Goal: Navigation & Orientation: Understand site structure

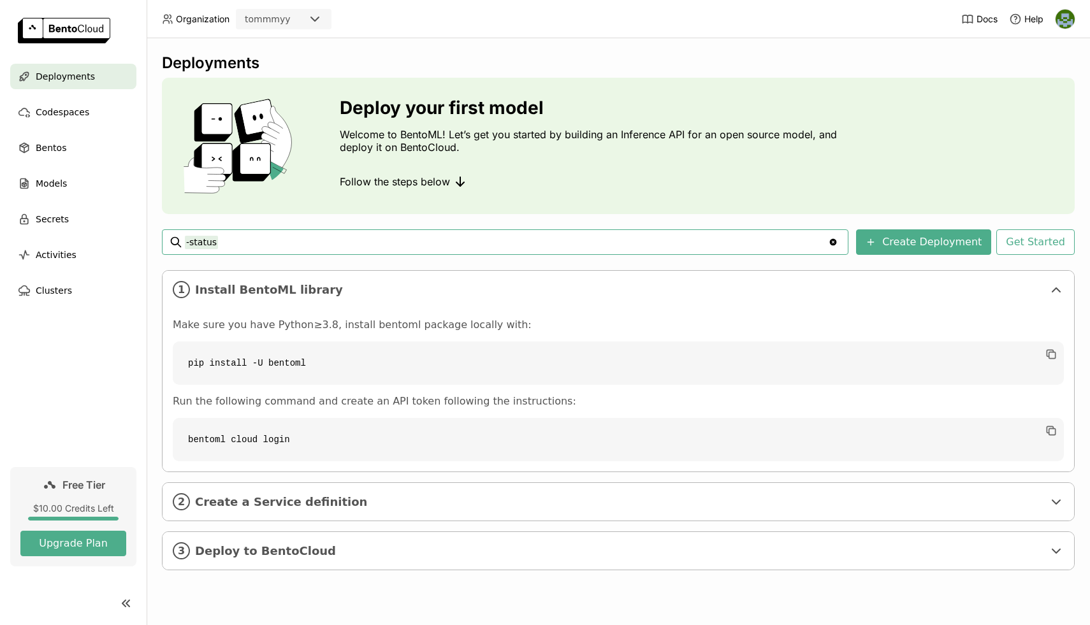
type input "-"
click at [583, 222] on div "Deployments Deploy your first model Welcome to BentoML! Let’s get you started b…" at bounding box center [618, 322] width 913 height 536
click at [349, 501] on span "Create a Service definition" at bounding box center [619, 502] width 848 height 14
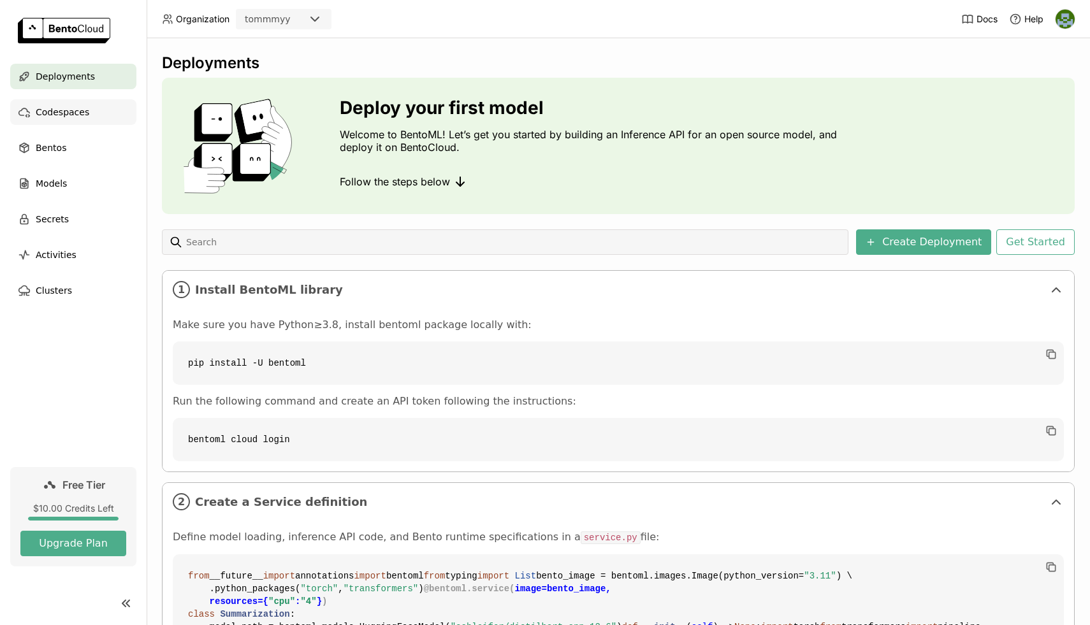
click at [75, 108] on span "Codespaces" at bounding box center [63, 112] width 54 height 15
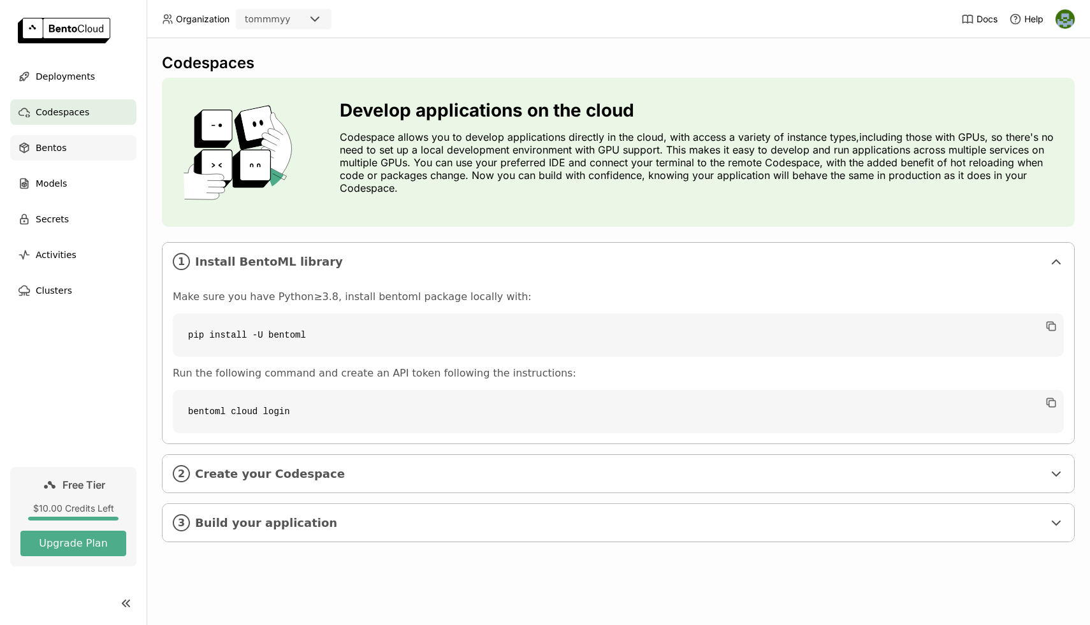
click at [56, 149] on span "Bentos" at bounding box center [51, 147] width 31 height 15
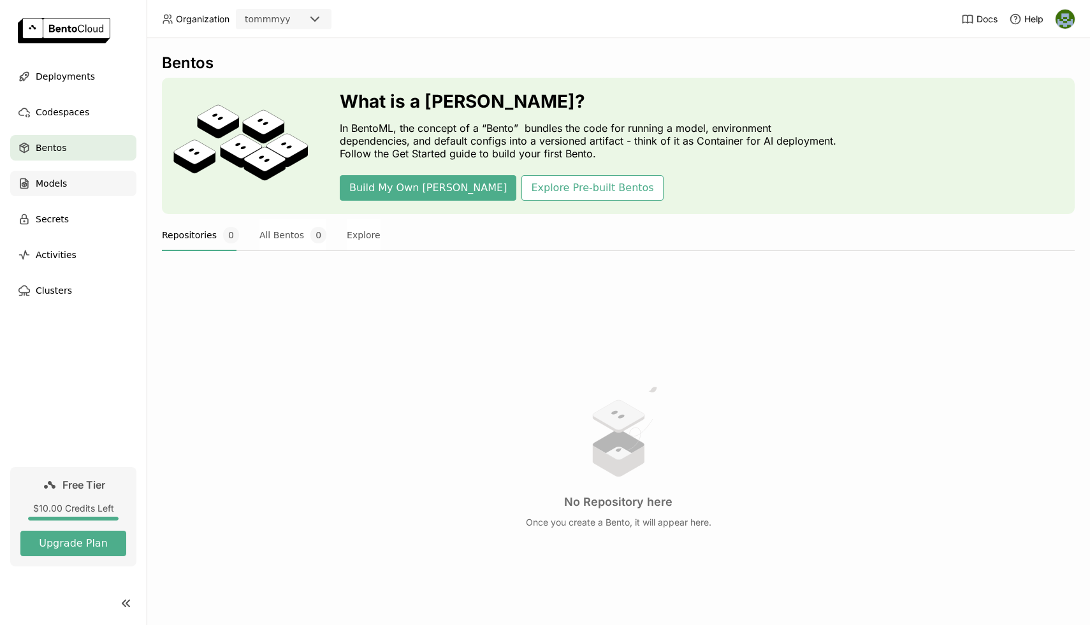
click at [43, 178] on span "Models" at bounding box center [51, 183] width 31 height 15
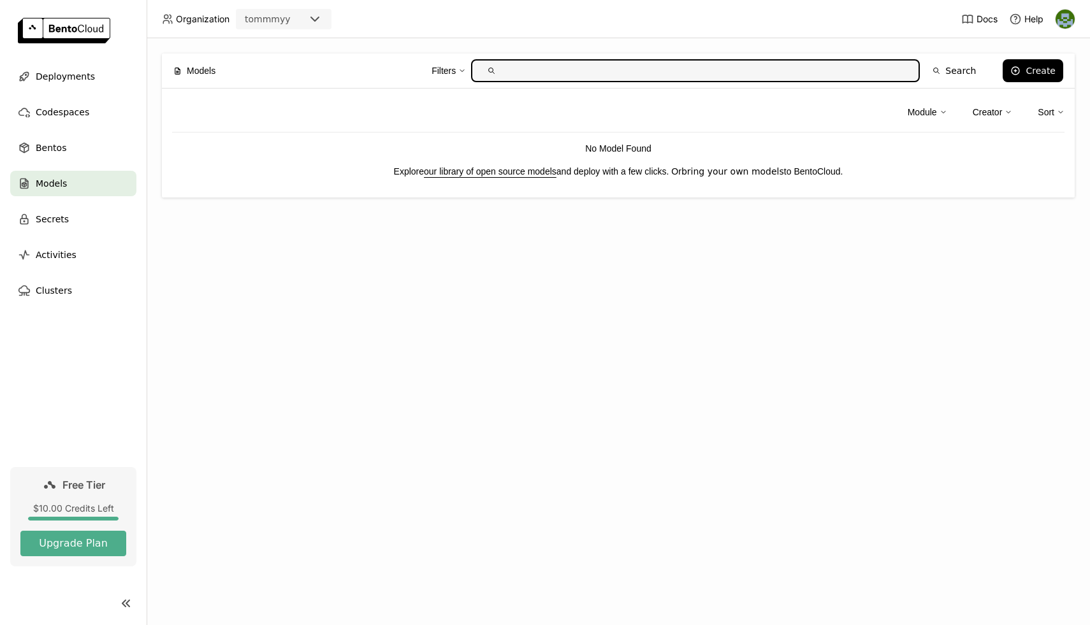
click at [759, 171] on link "bring your own models" at bounding box center [732, 171] width 103 height 10
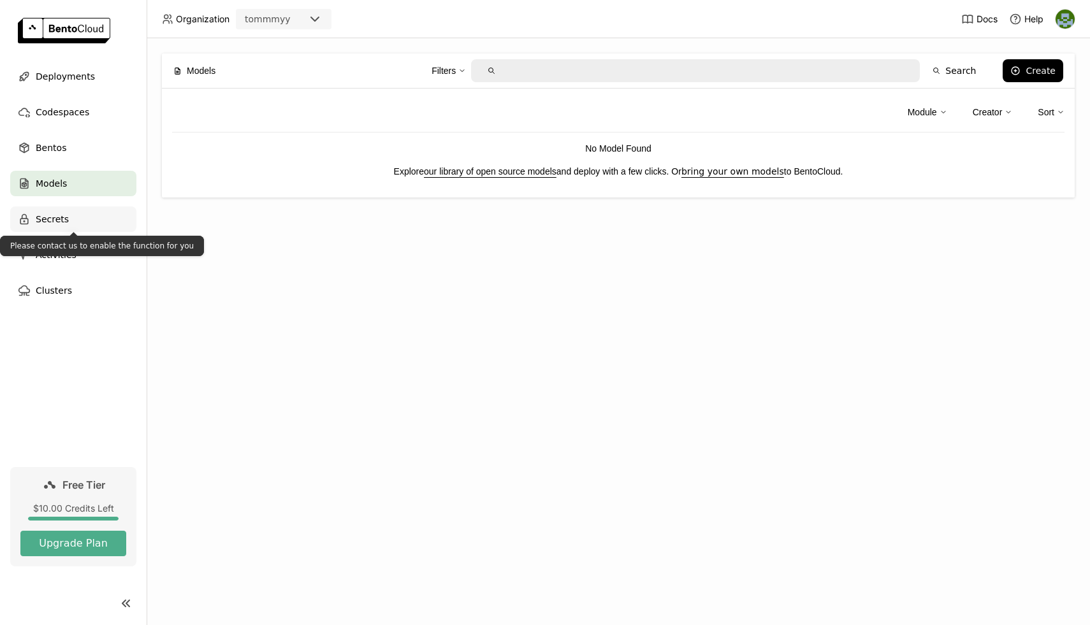
click at [79, 215] on div "Secrets" at bounding box center [73, 219] width 126 height 25
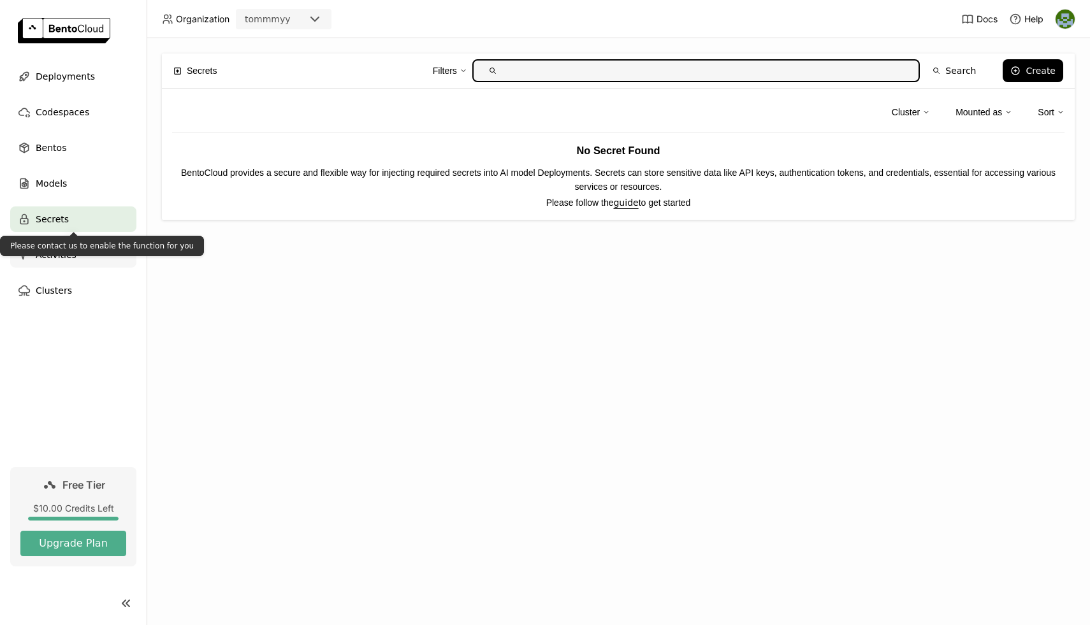
click at [69, 256] on span "Activities" at bounding box center [56, 254] width 41 height 15
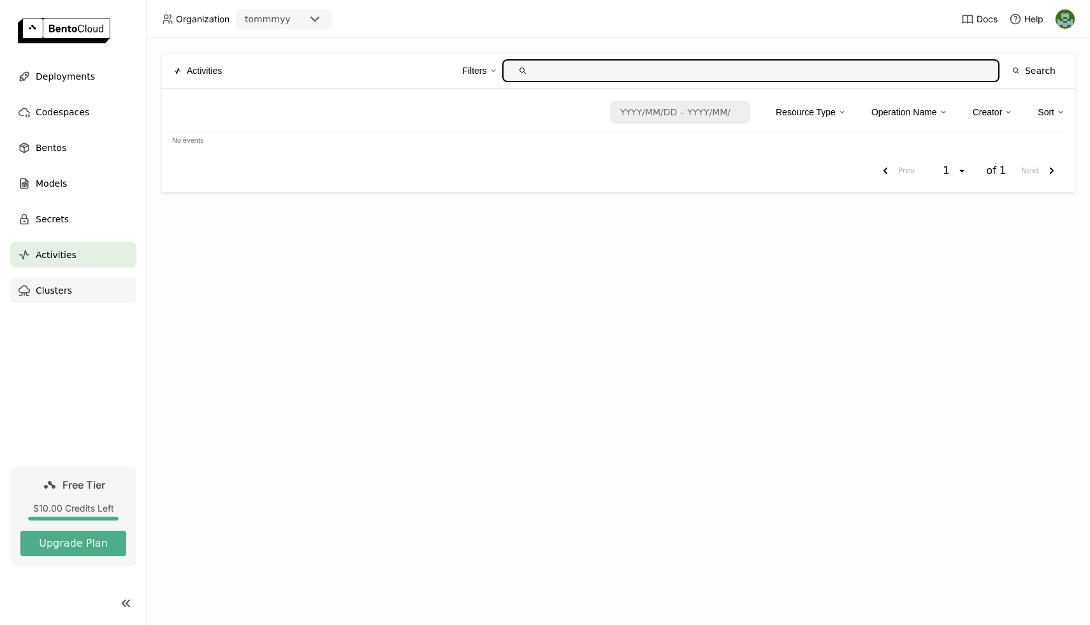
click at [54, 290] on span "Clusters" at bounding box center [54, 290] width 36 height 15
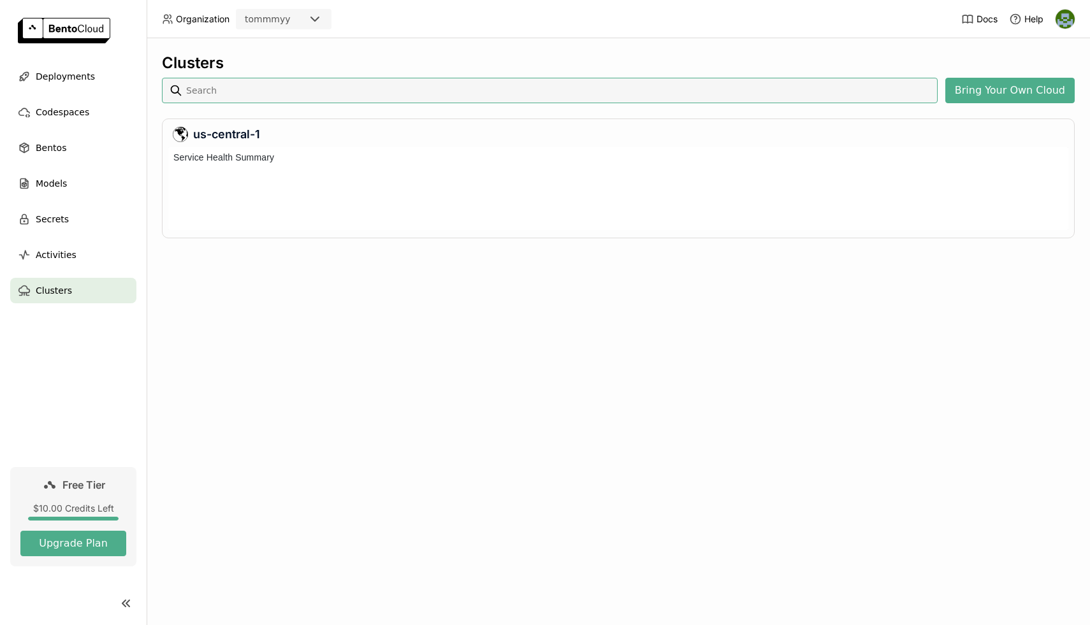
scroll to position [83, 900]
click at [83, 68] on div "Deployments" at bounding box center [73, 76] width 126 height 25
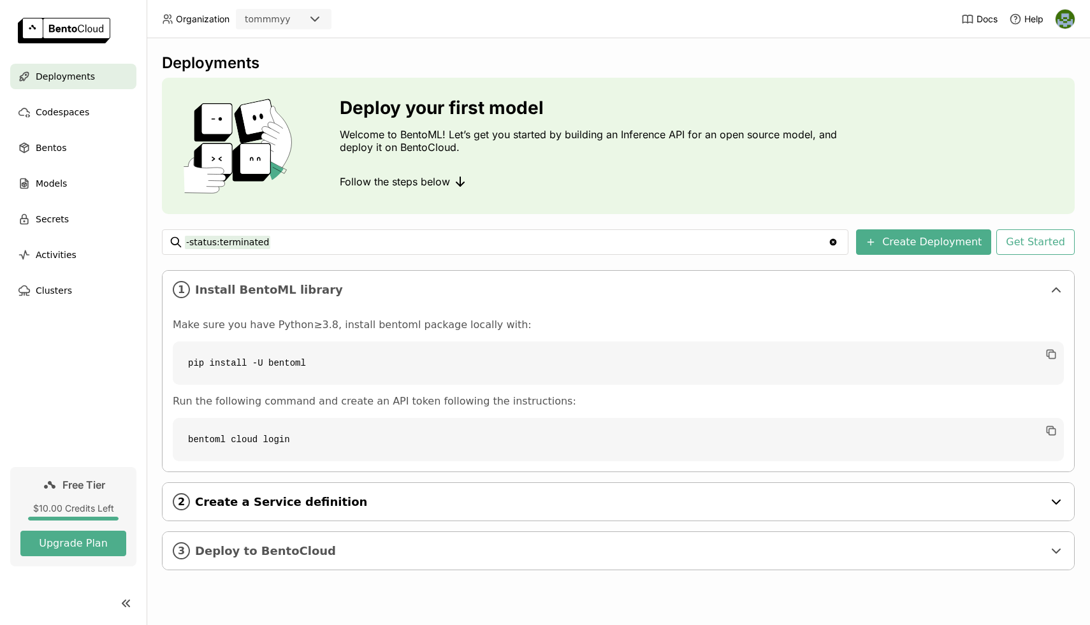
click at [328, 512] on div "2 Create a Service definition" at bounding box center [618, 502] width 911 height 38
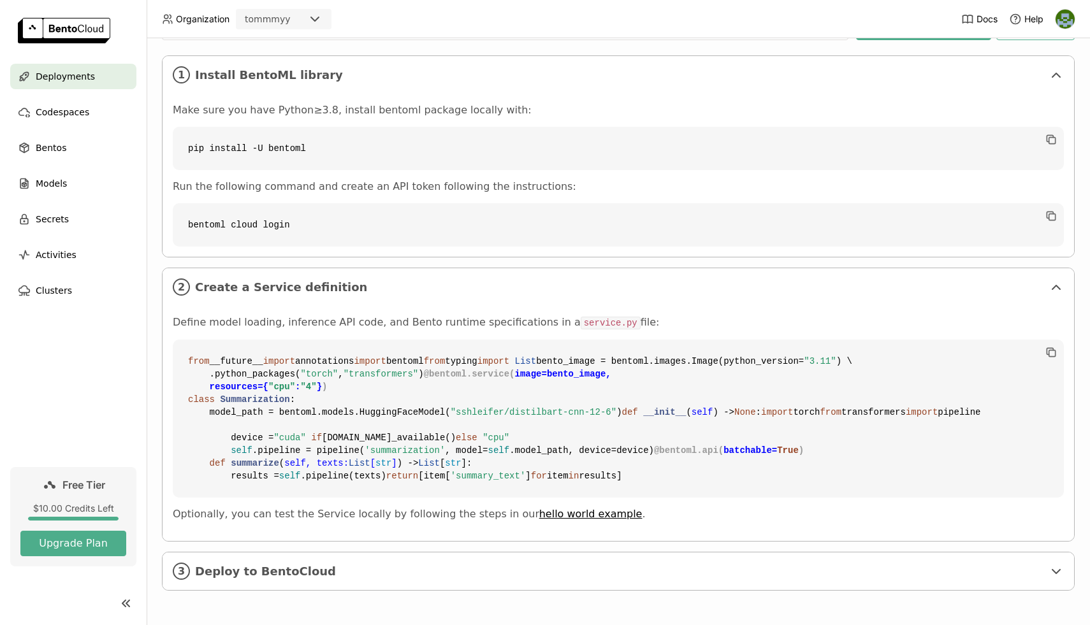
scroll to position [444, 0]
click at [351, 569] on span "Deploy to BentoCloud" at bounding box center [619, 572] width 848 height 14
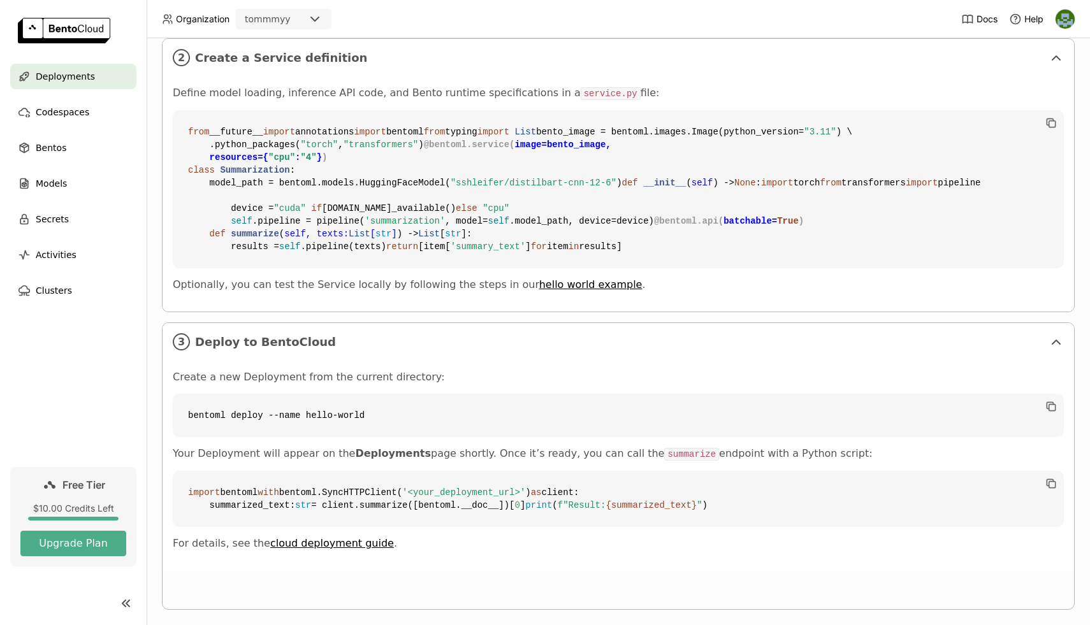
scroll to position [693, 0]
